Goal: Information Seeking & Learning: Find specific fact

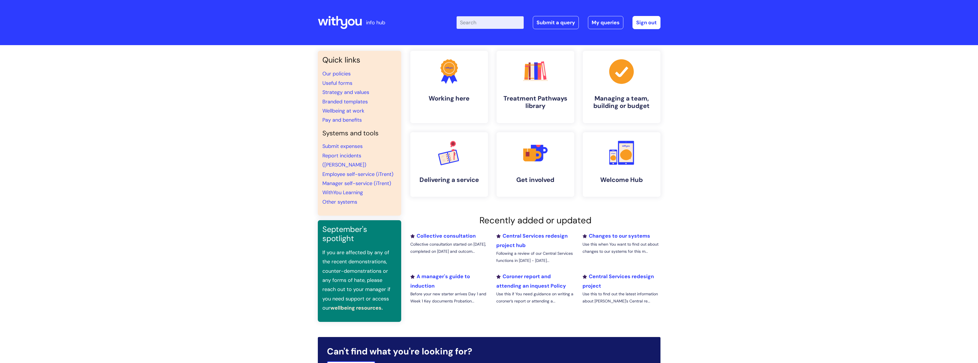
click at [489, 25] on input "Enter your search term here..." at bounding box center [490, 22] width 67 height 13
type input "wifi password"
click button "Search" at bounding box center [0, 0] width 0 height 0
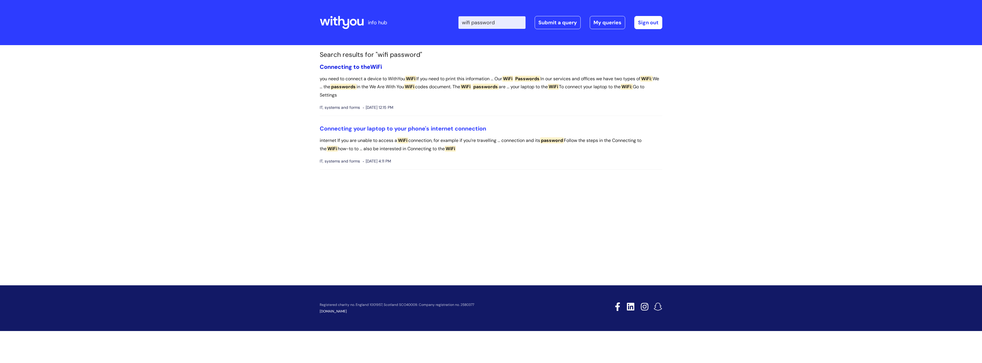
click at [363, 66] on link "Connecting to the WiFi" at bounding box center [351, 66] width 62 height 7
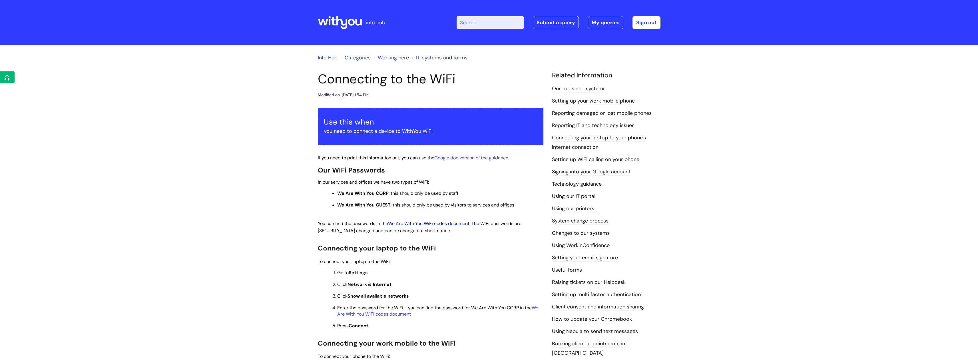
click at [435, 223] on link "We Are With You WiFi codes document" at bounding box center [428, 223] width 81 height 6
